Goal: Information Seeking & Learning: Learn about a topic

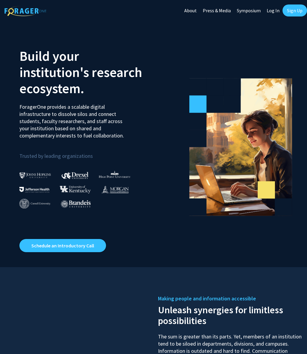
click at [277, 10] on link "Log In" at bounding box center [273, 10] width 19 height 21
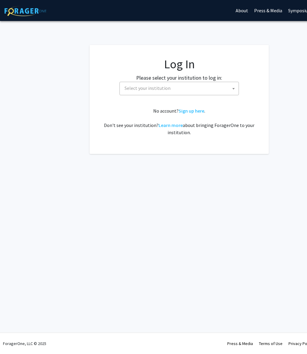
click at [205, 85] on span "Select your institution" at bounding box center [180, 88] width 117 height 12
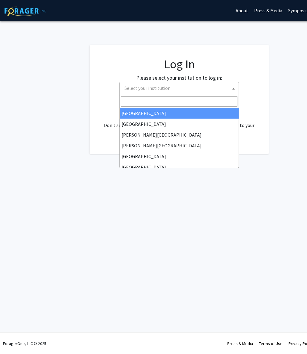
select select "34"
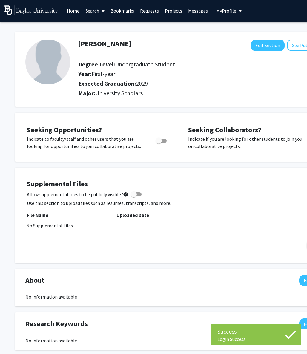
click at [166, 9] on link "Projects" at bounding box center [173, 10] width 23 height 21
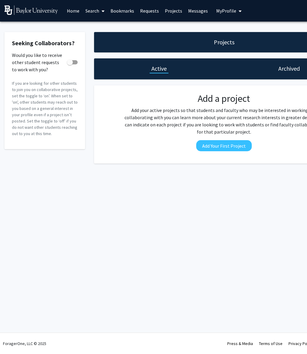
click at [153, 11] on link "Requests" at bounding box center [149, 10] width 25 height 21
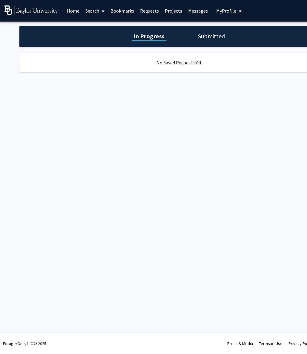
click at [101, 12] on span at bounding box center [101, 11] width 5 height 21
click at [100, 29] on span "Faculty/Staff" at bounding box center [105, 28] width 44 height 12
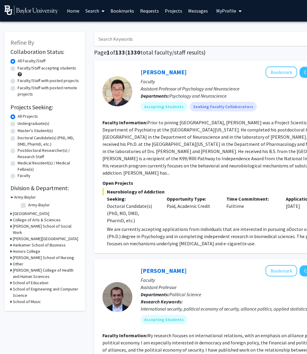
click at [154, 188] on span "Neurobiology of Addiction" at bounding box center [224, 191] width 243 height 7
drag, startPoint x: 270, startPoint y: 209, endPoint x: 241, endPoint y: 210, distance: 29.6
click at [241, 210] on div "Time Commitment: Fulltime" at bounding box center [252, 209] width 60 height 29
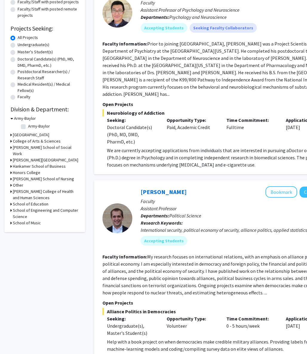
scroll to position [77, 0]
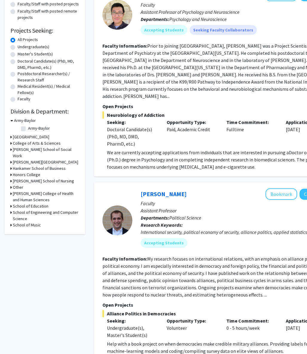
click at [19, 143] on h3 "College of Arts & Sciences" at bounding box center [37, 143] width 48 height 6
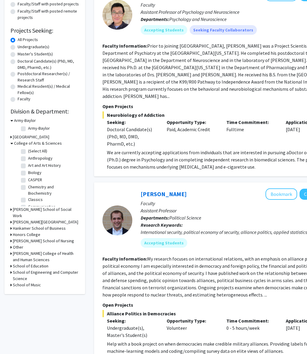
click at [28, 174] on label "Biology" at bounding box center [34, 172] width 13 height 6
click at [28, 173] on input "Biology" at bounding box center [30, 171] width 4 height 4
checkbox input "true"
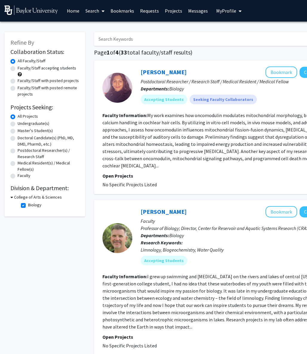
click at [18, 125] on label "Undergraduate(s)" at bounding box center [34, 123] width 32 height 6
click at [18, 124] on input "Undergraduate(s)" at bounding box center [20, 122] width 4 height 4
radio input "true"
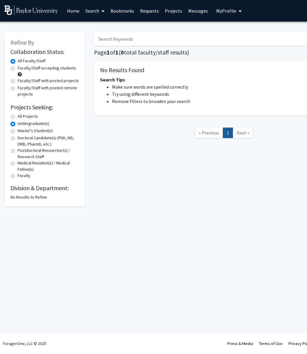
click at [18, 117] on label "All Projects" at bounding box center [28, 116] width 20 height 6
click at [18, 117] on input "All Projects" at bounding box center [20, 115] width 4 height 4
radio input "true"
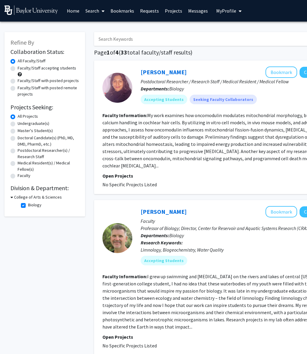
click at [28, 207] on label "Biology" at bounding box center [34, 205] width 13 height 6
click at [28, 205] on input "Biology" at bounding box center [30, 204] width 4 height 4
checkbox input "false"
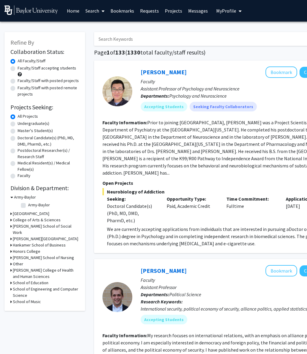
click at [18, 125] on label "Undergraduate(s)" at bounding box center [34, 123] width 32 height 6
click at [18, 124] on input "Undergraduate(s)" at bounding box center [20, 122] width 4 height 4
radio input "true"
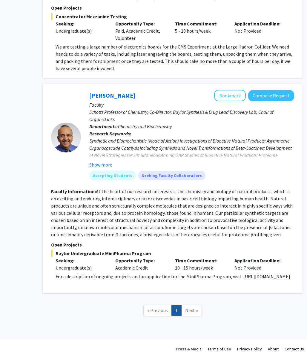
scroll to position [380, 51]
click at [103, 161] on button "Show more" at bounding box center [100, 164] width 23 height 7
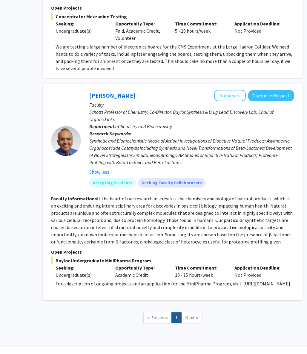
click at [71, 285] on p "For a description of ongoing projects and an application for the MiniPharma Pro…" at bounding box center [175, 283] width 239 height 7
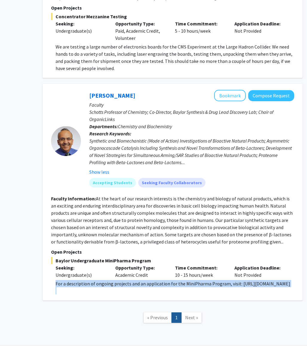
click at [71, 285] on p "For a description of ongoing projects and an application for the MiniPharma Pro…" at bounding box center [175, 283] width 239 height 7
click at [57, 288] on p at bounding box center [175, 290] width 239 height 7
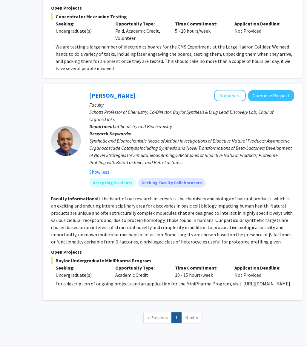
drag, startPoint x: 56, startPoint y: 284, endPoint x: 139, endPoint y: 284, distance: 83.2
click at [139, 284] on p "For a description of ongoing projects and an application for the MiniPharma Pro…" at bounding box center [175, 283] width 239 height 7
copy p "https://sites.baylor.edu/minipharma/"
